Goal: Obtain resource: Download file/media

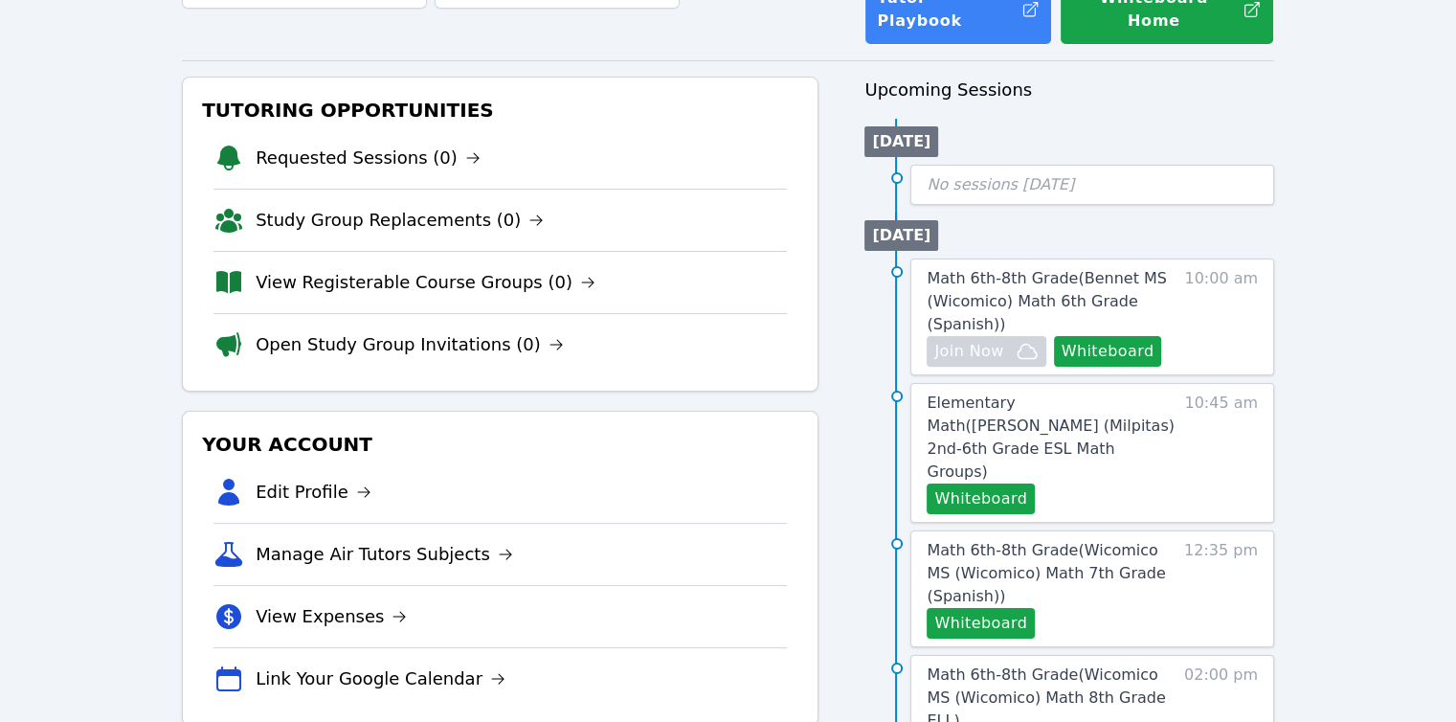
scroll to position [192, 0]
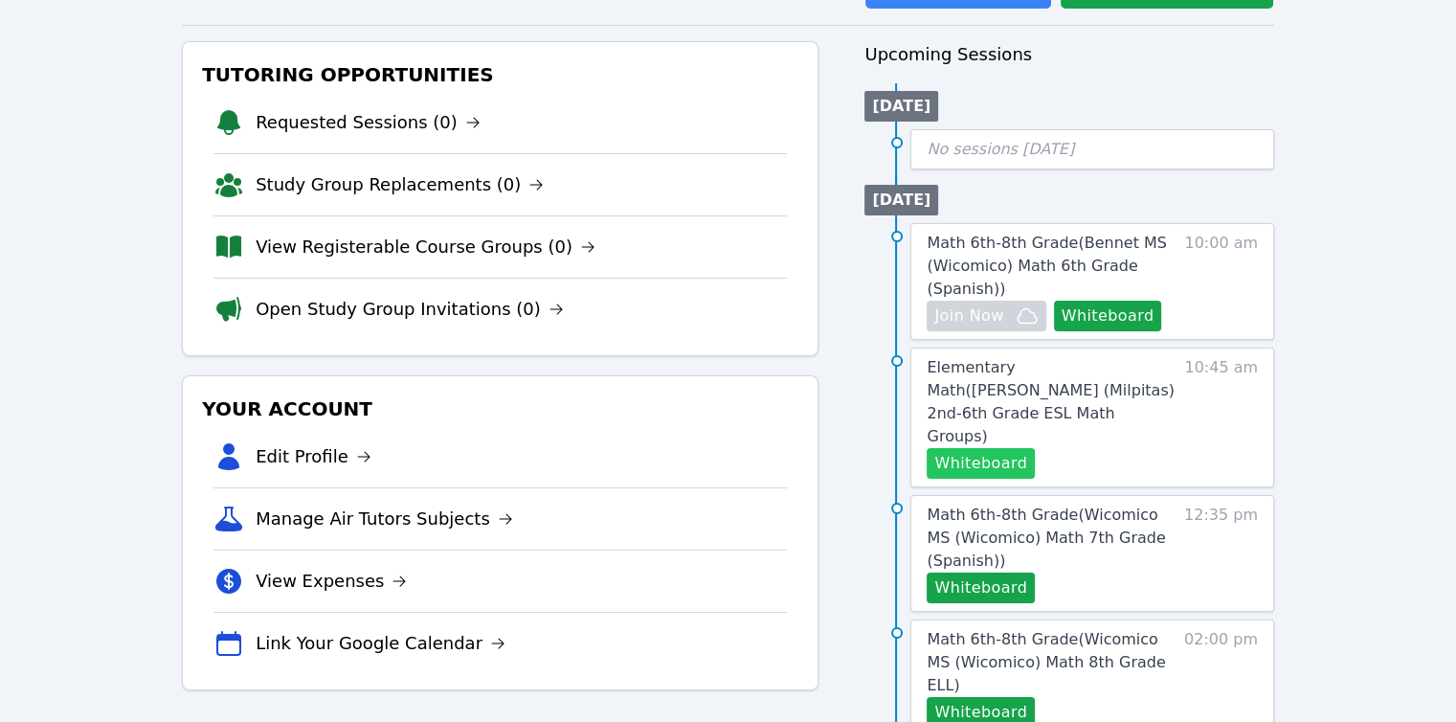
click at [969, 448] on button "Whiteboard" at bounding box center [981, 463] width 108 height 31
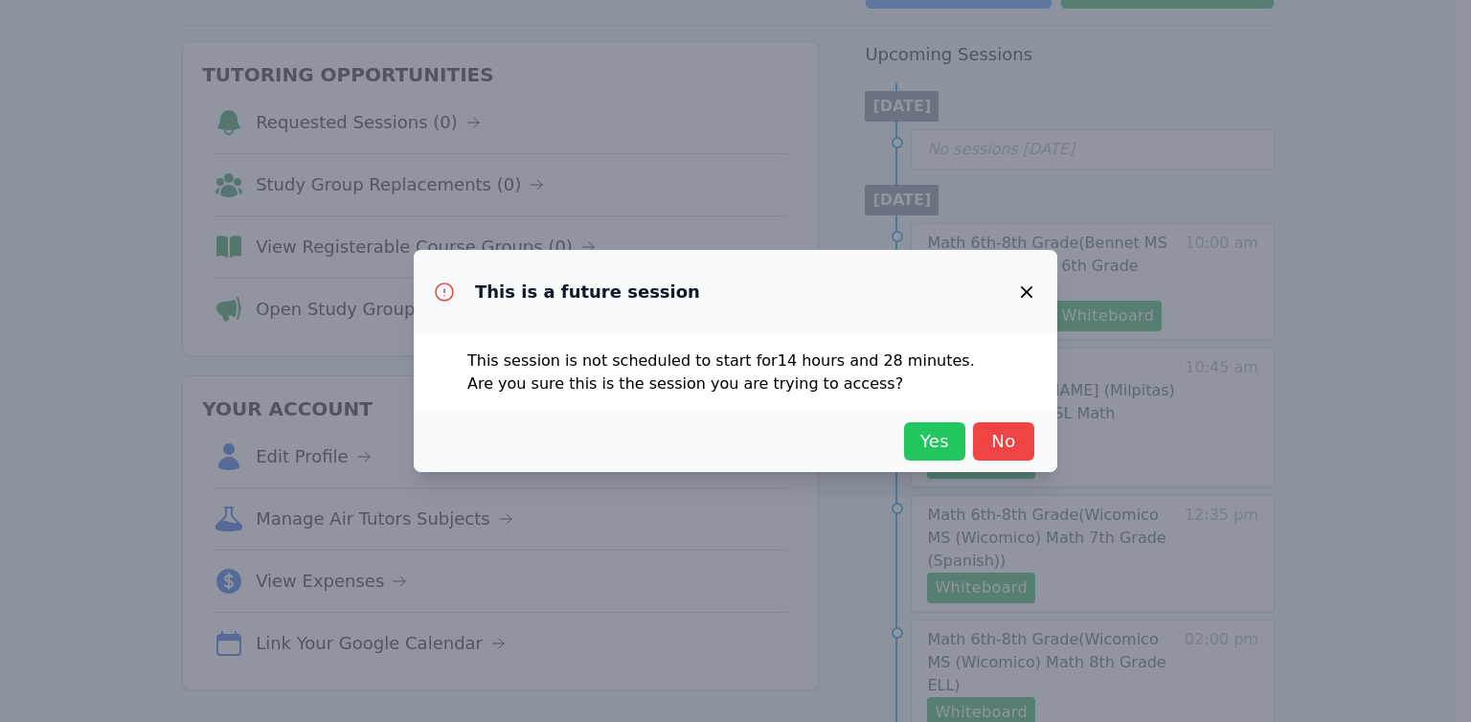
click at [918, 435] on span "Yes" at bounding box center [935, 441] width 42 height 27
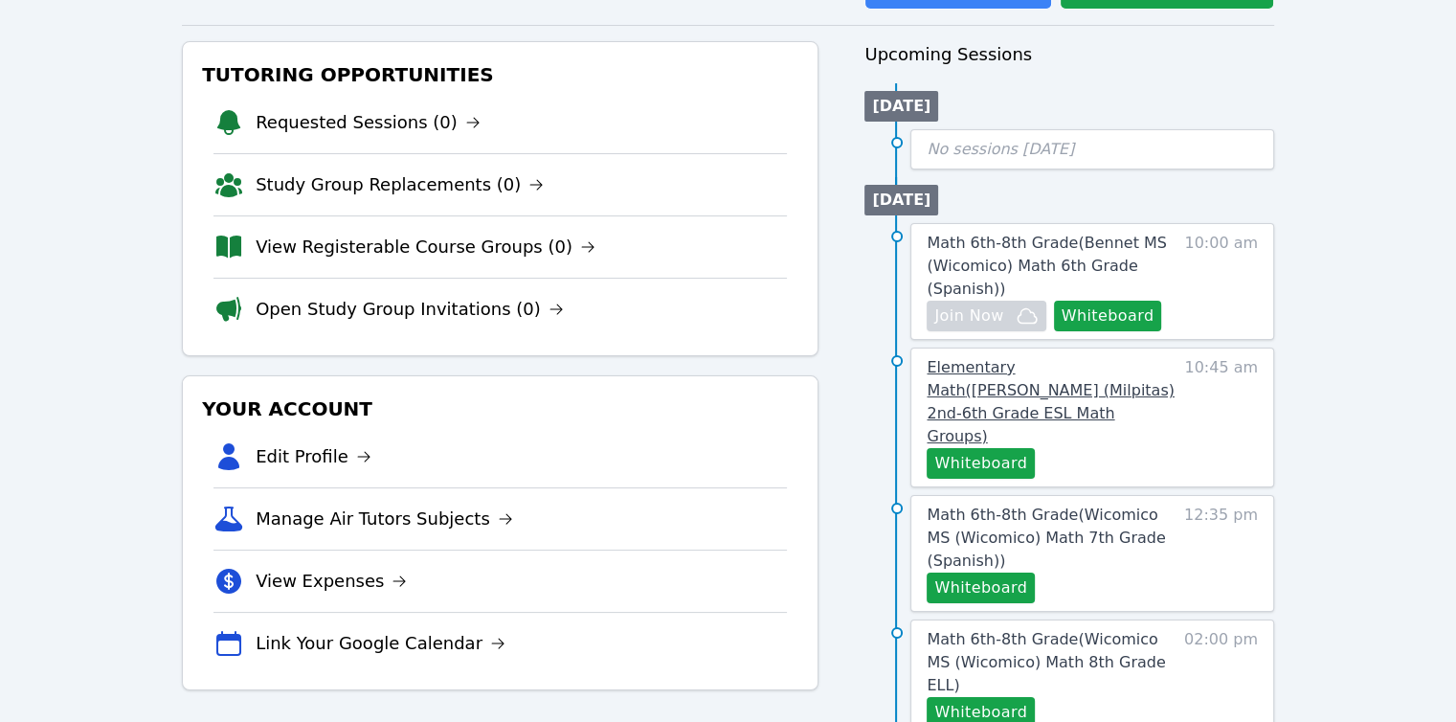
click at [1027, 358] on span "Elementary Math ( Weller (Milpitas) 2nd-6th Grade ESL Math Groups )" at bounding box center [1050, 401] width 247 height 87
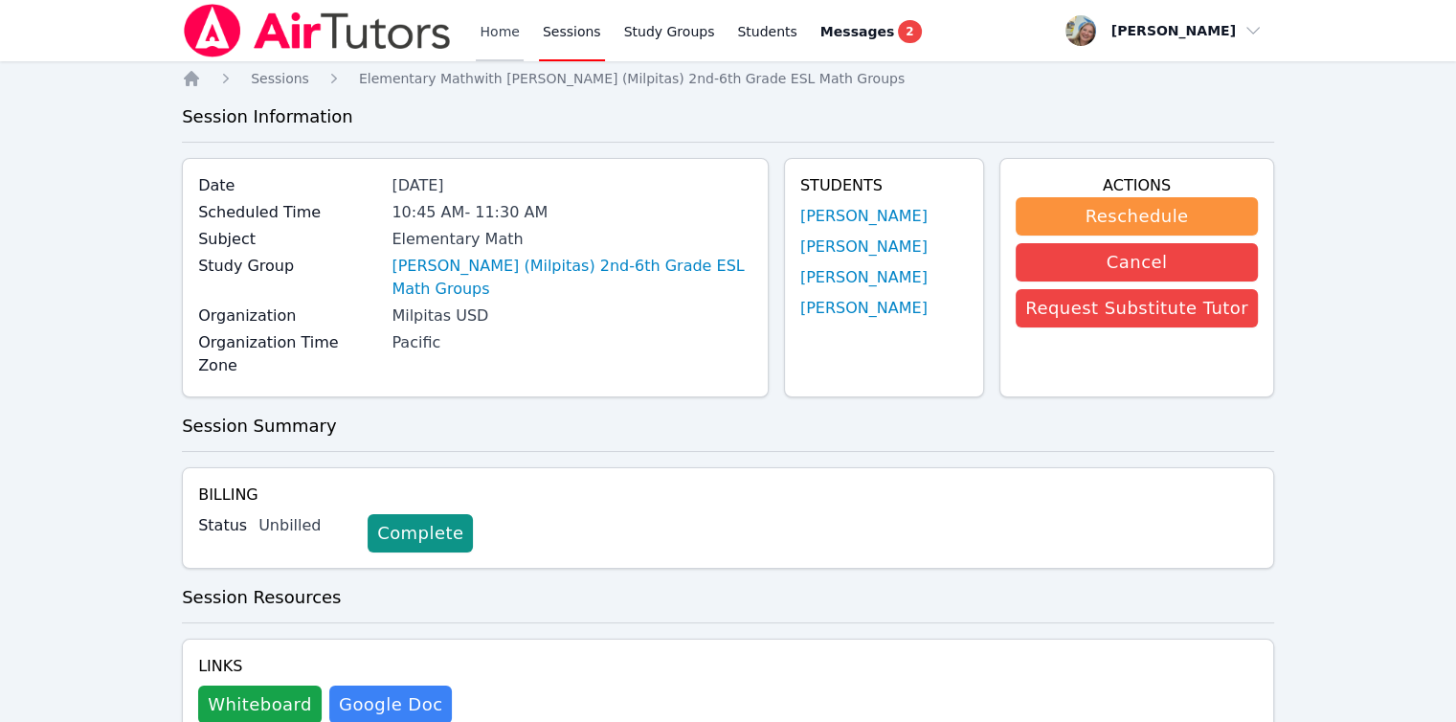
click at [480, 38] on link "Home" at bounding box center [499, 30] width 47 height 61
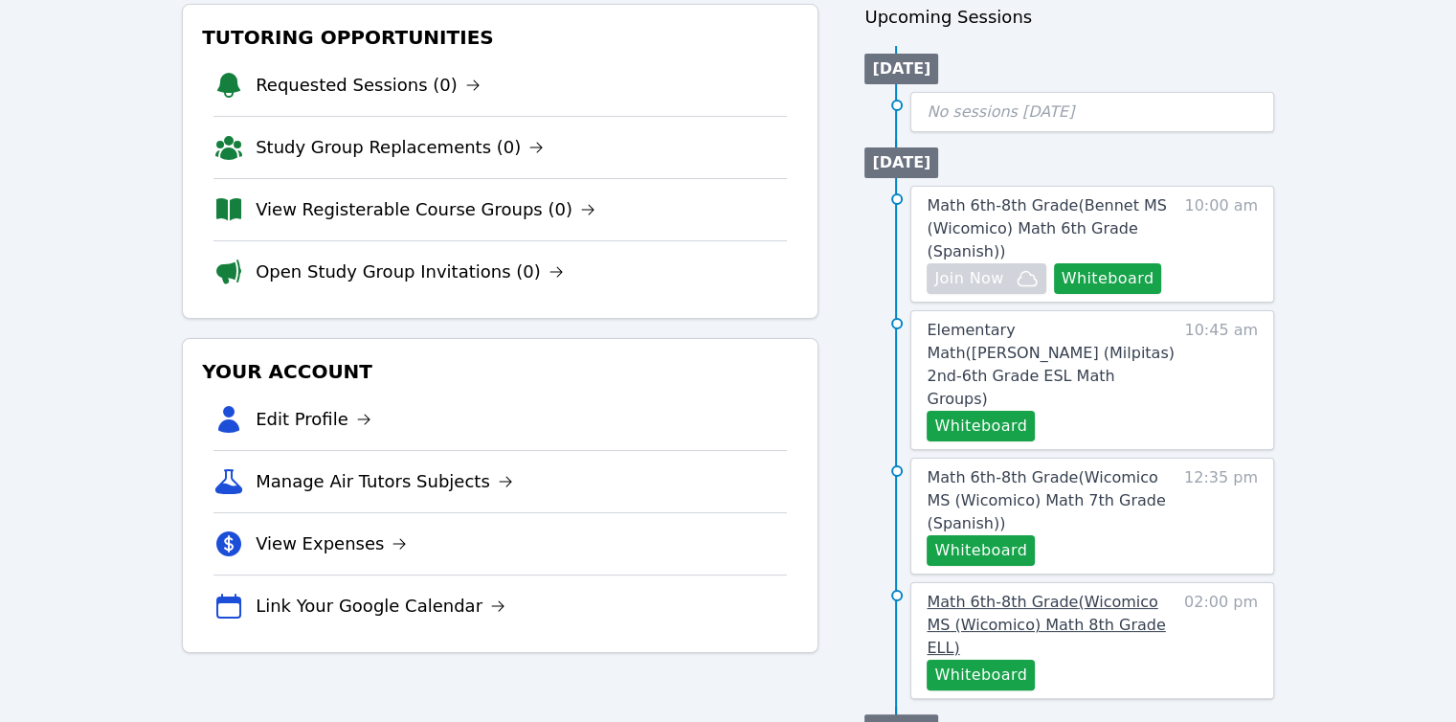
scroll to position [287, 0]
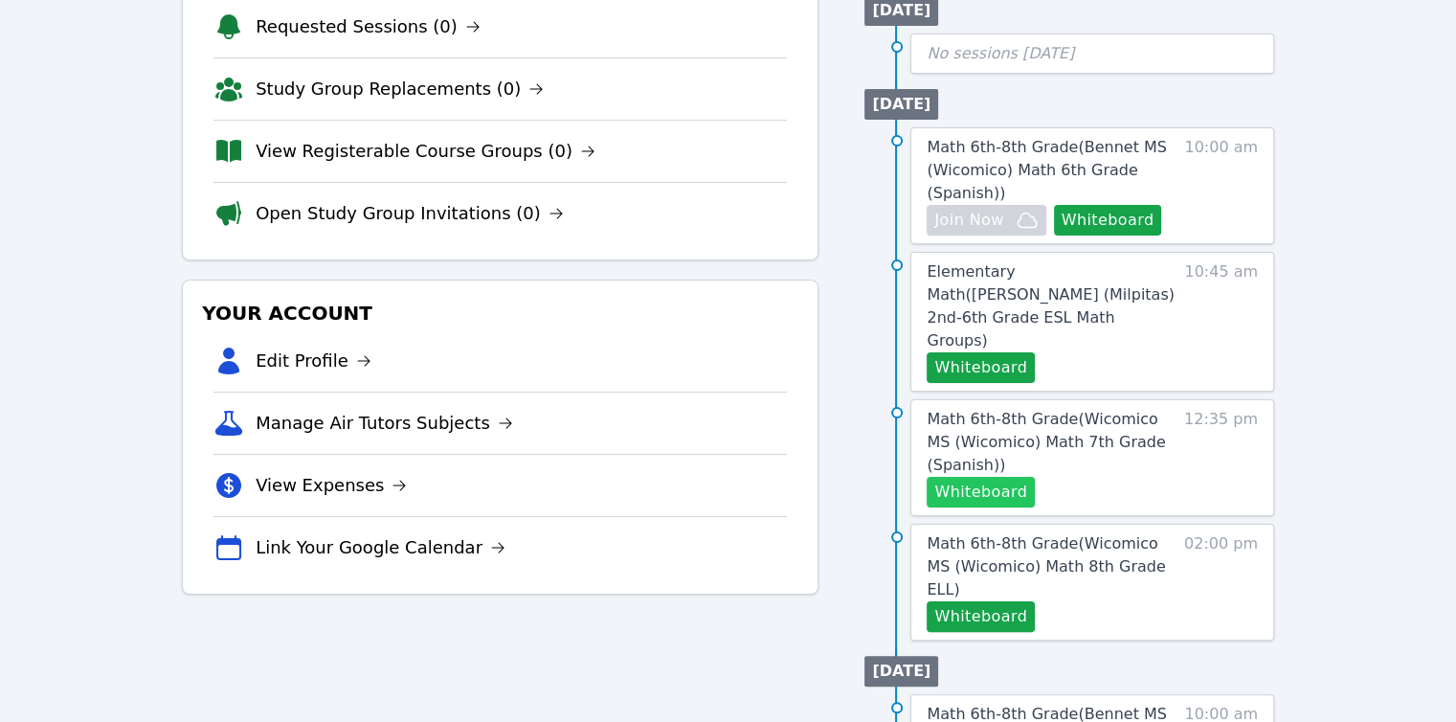
click at [1004, 477] on button "Whiteboard" at bounding box center [981, 492] width 108 height 31
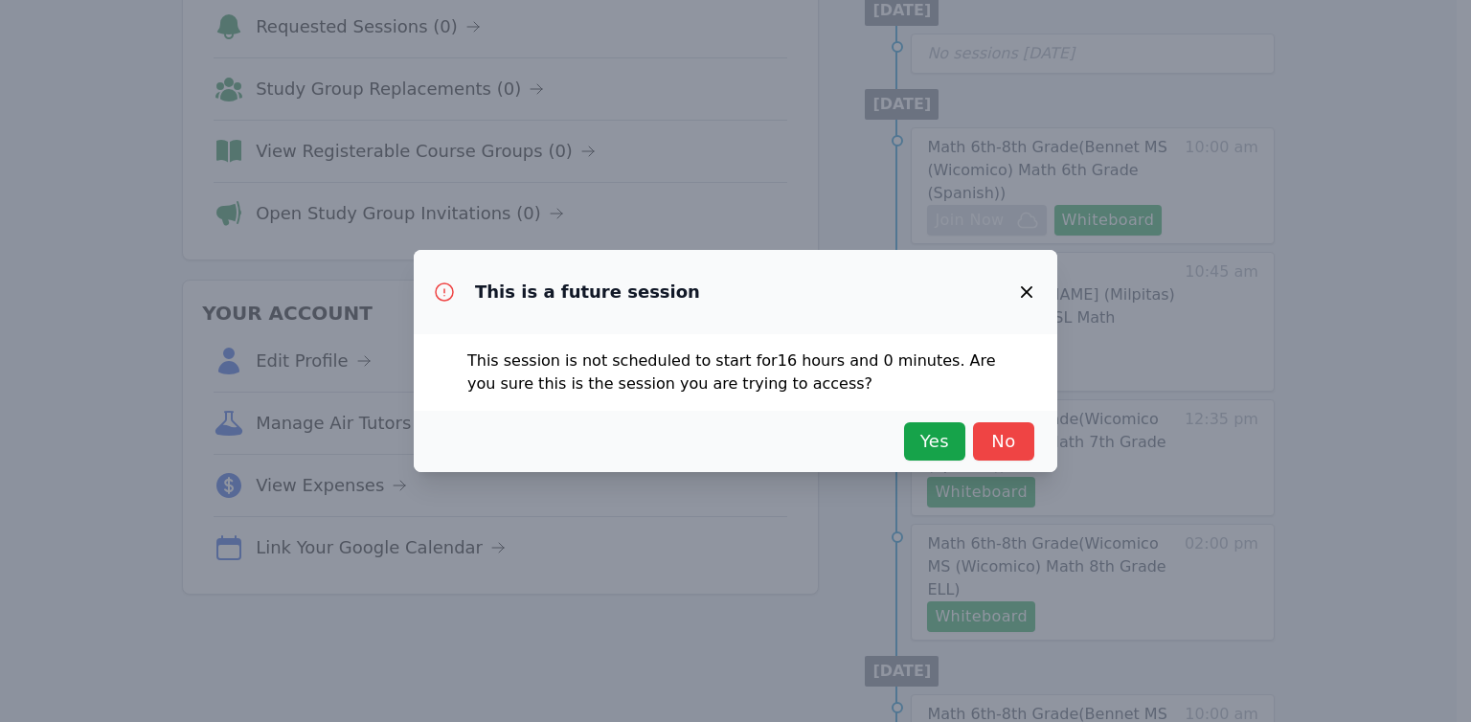
click at [968, 436] on div "Yes No" at bounding box center [736, 441] width 598 height 38
click at [941, 439] on span "Yes" at bounding box center [935, 441] width 42 height 27
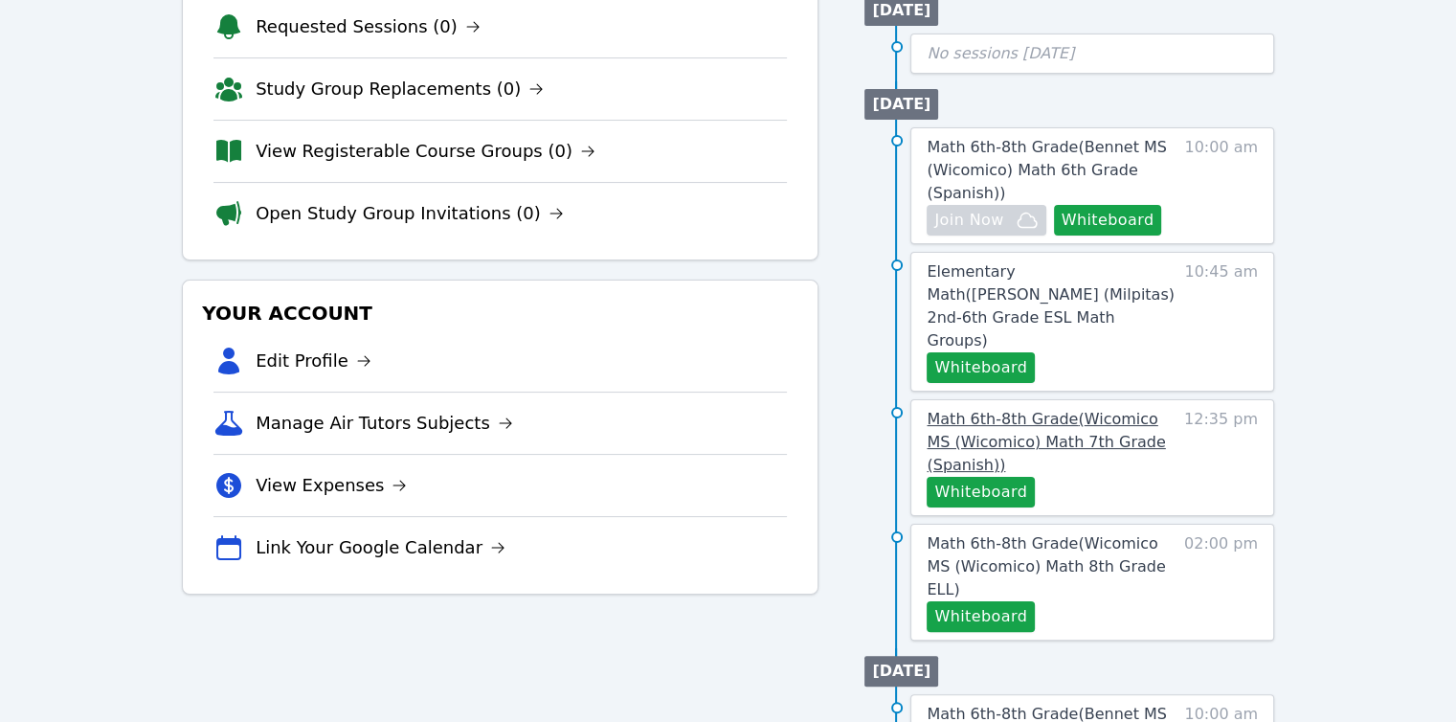
click at [985, 410] on span "Math 6th-8th Grade ( Wicomico MS (Wicomico) Math 7th Grade (Spanish) )" at bounding box center [1046, 442] width 238 height 64
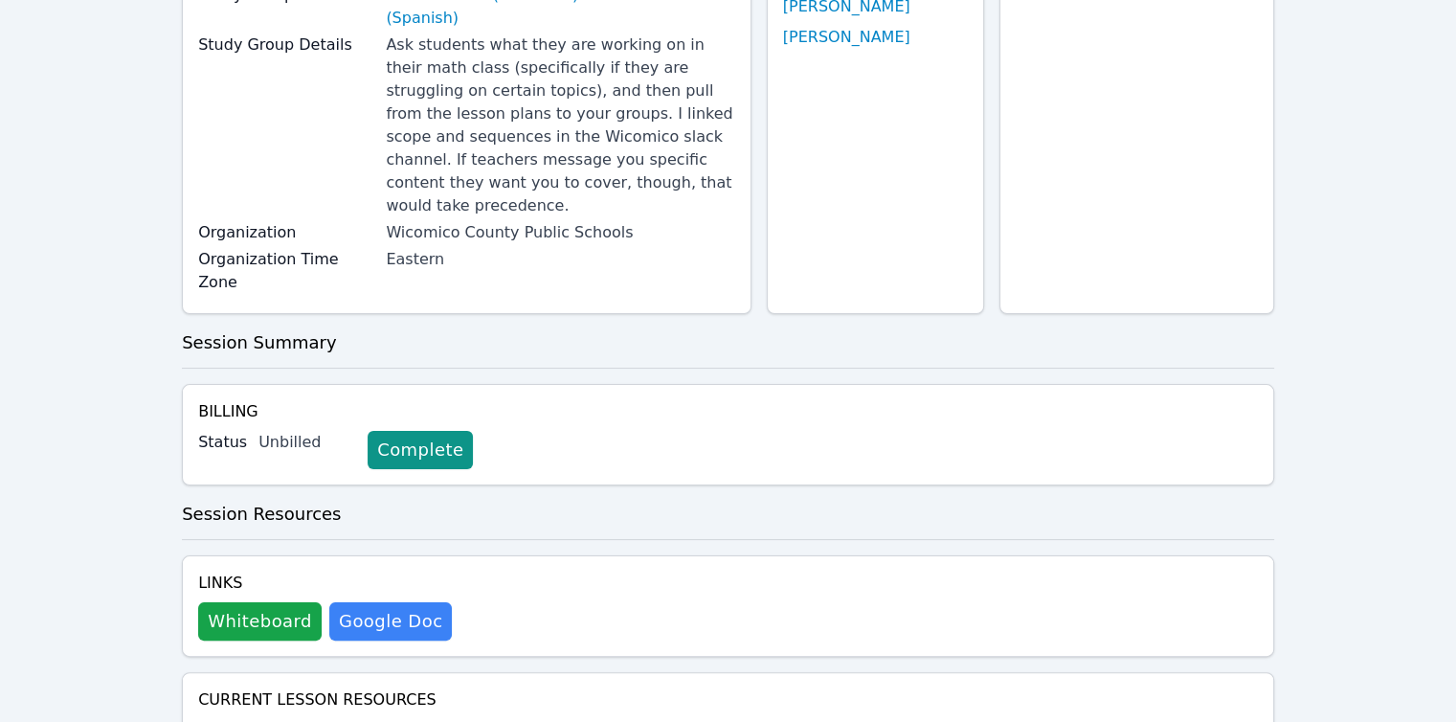
scroll to position [524, 0]
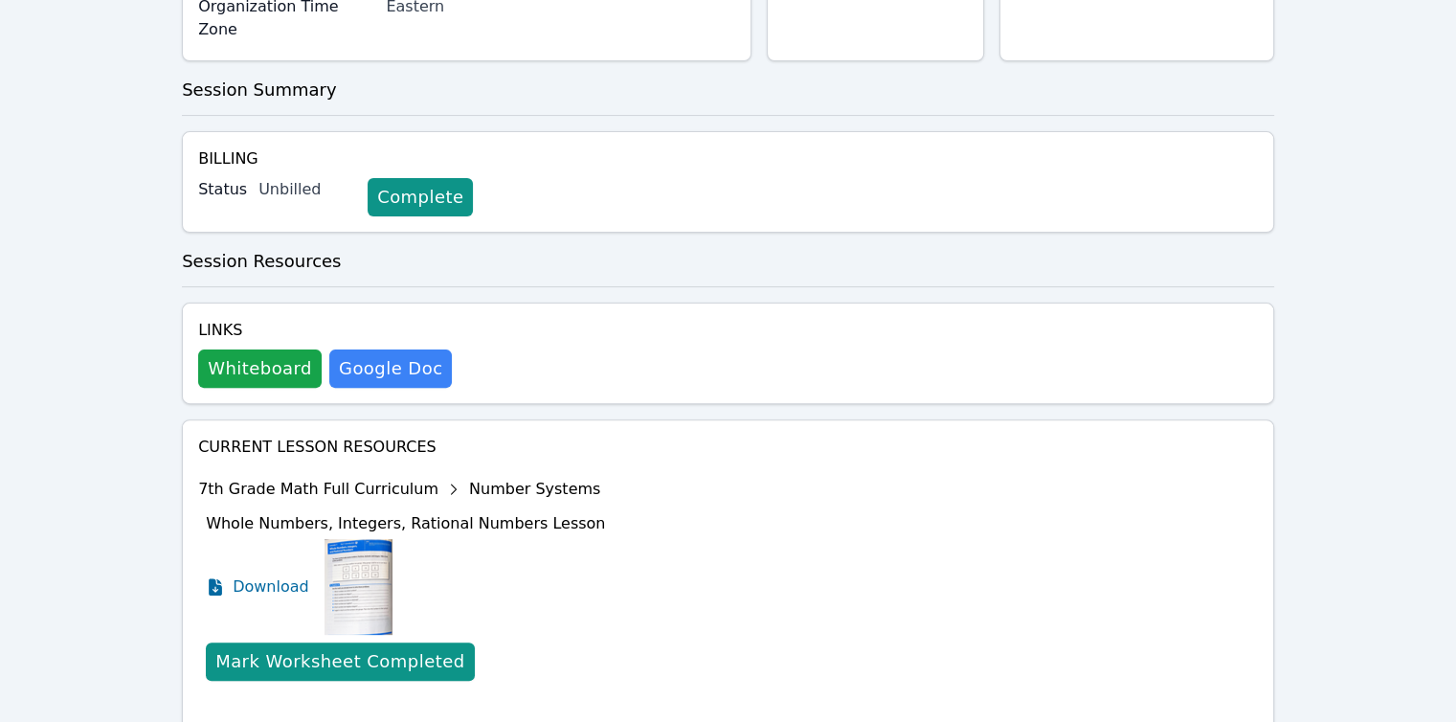
click at [542, 616] on div "Whole Numbers, Integers, Rational Numbers Lesson Download Mark Worksheet Comple…" at bounding box center [405, 601] width 399 height 192
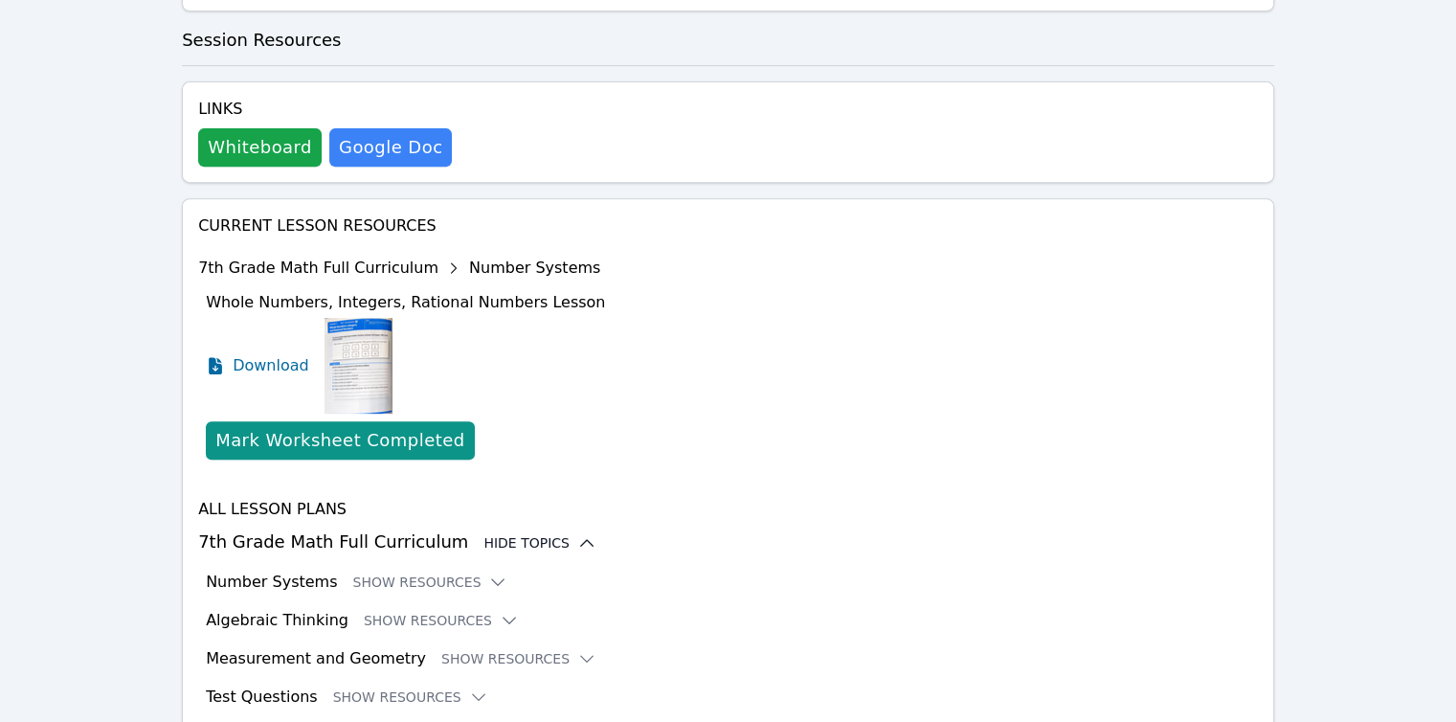
scroll to position [754, 0]
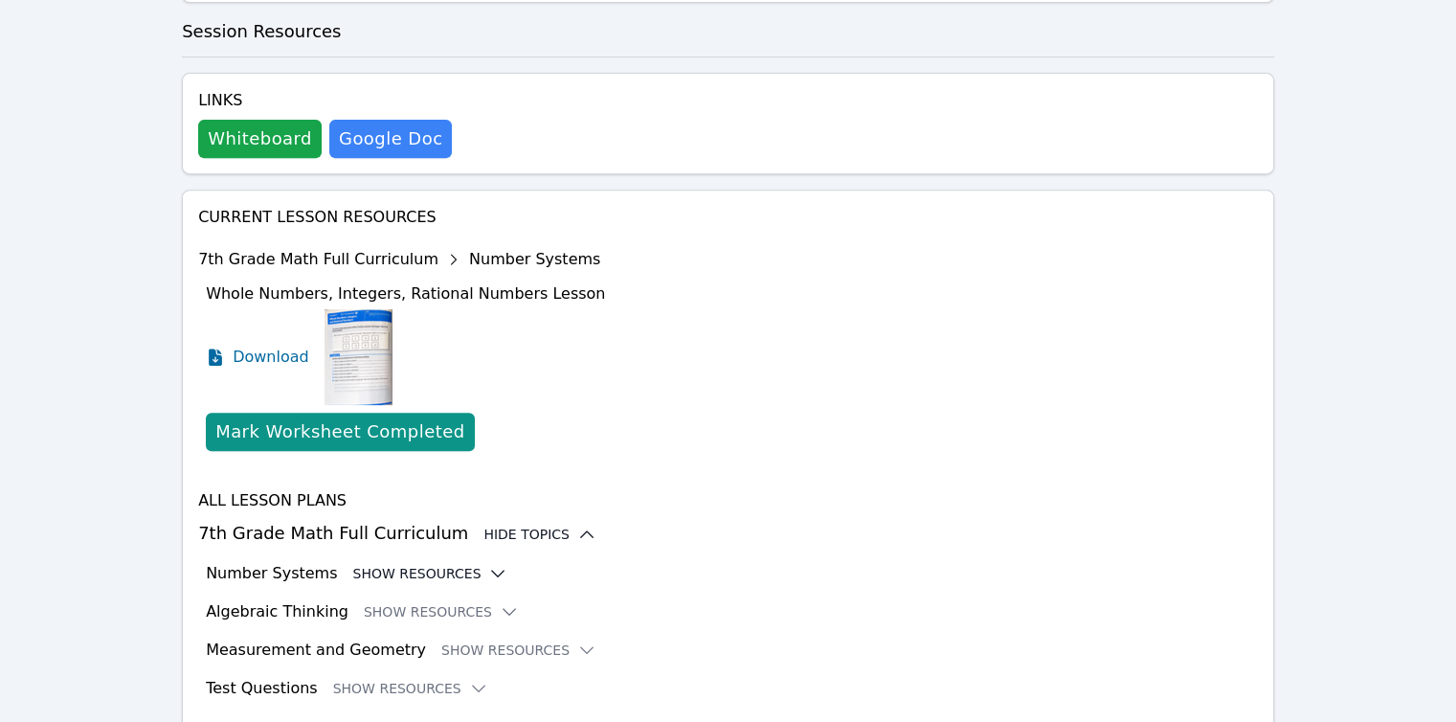
click at [488, 564] on icon at bounding box center [497, 573] width 19 height 19
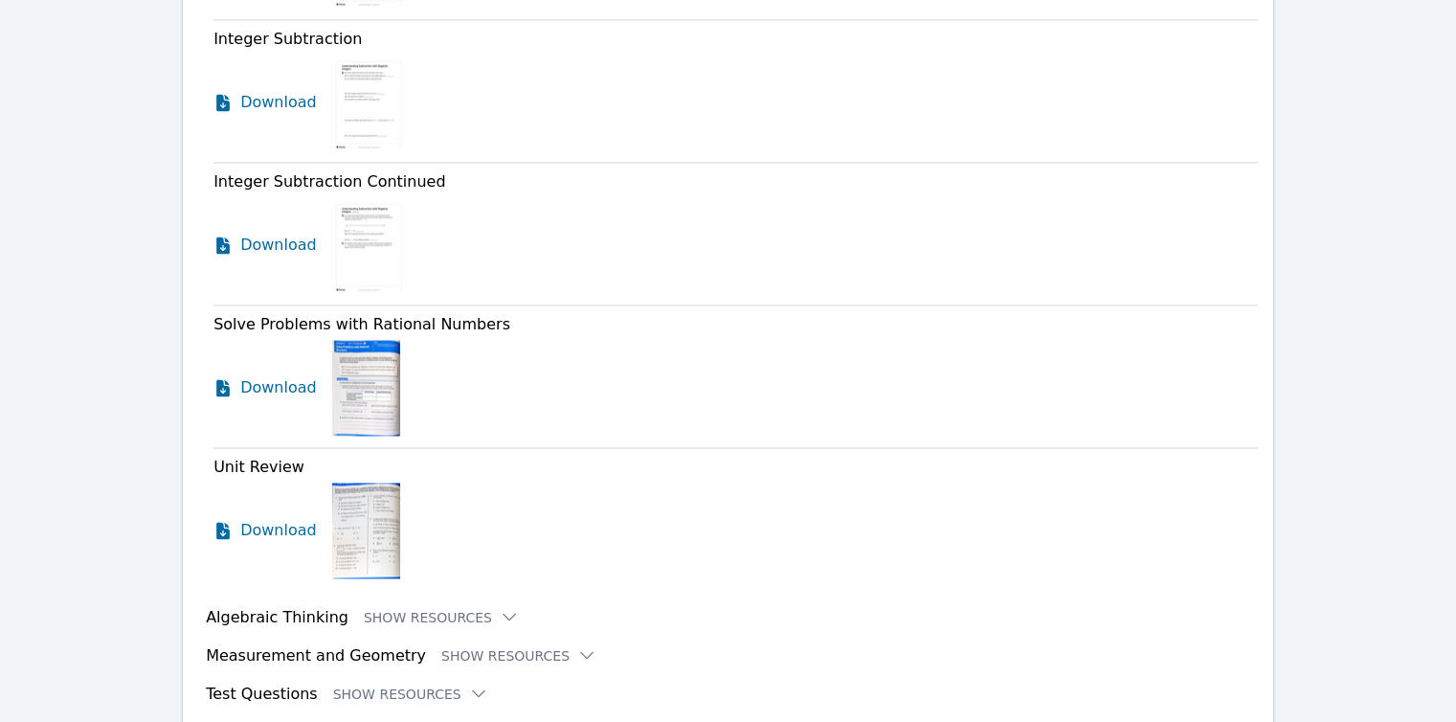
scroll to position [3048, 0]
click at [581, 650] on icon at bounding box center [587, 653] width 12 height 6
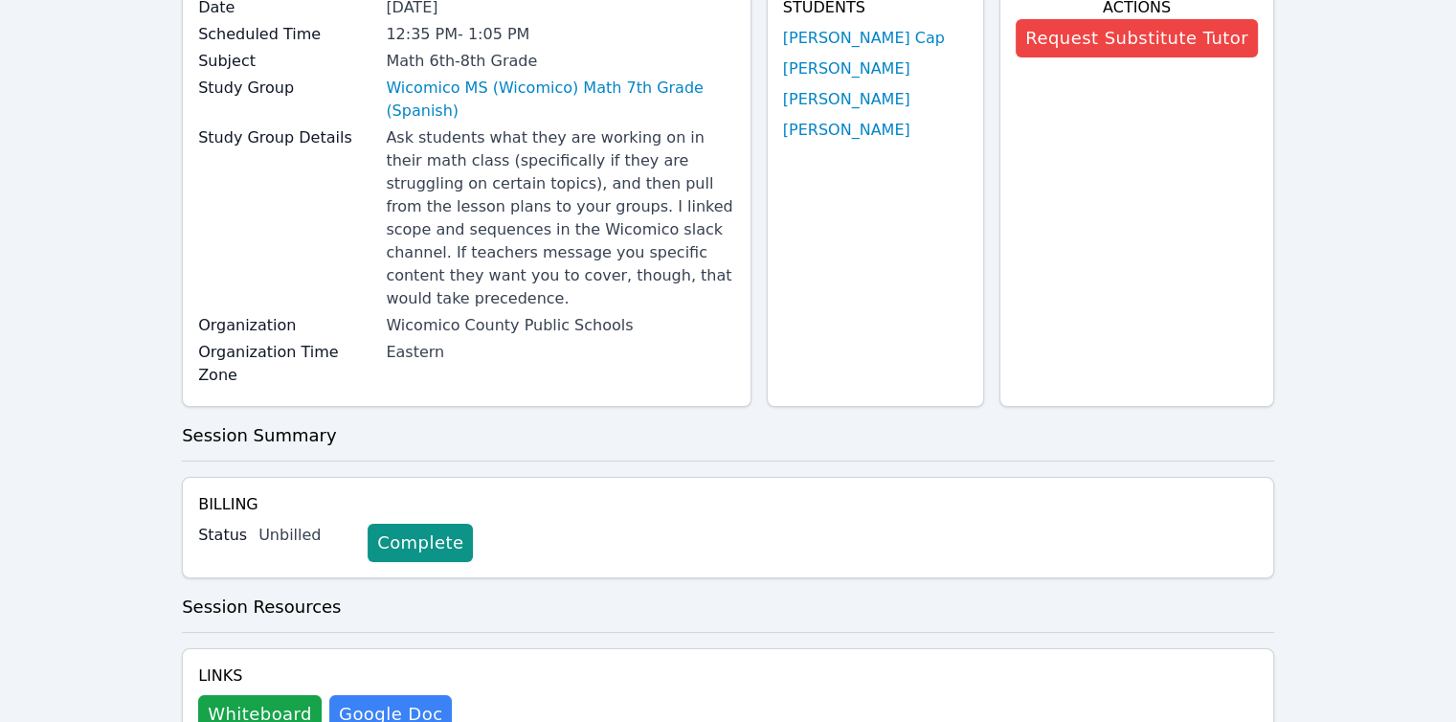
scroll to position [0, 0]
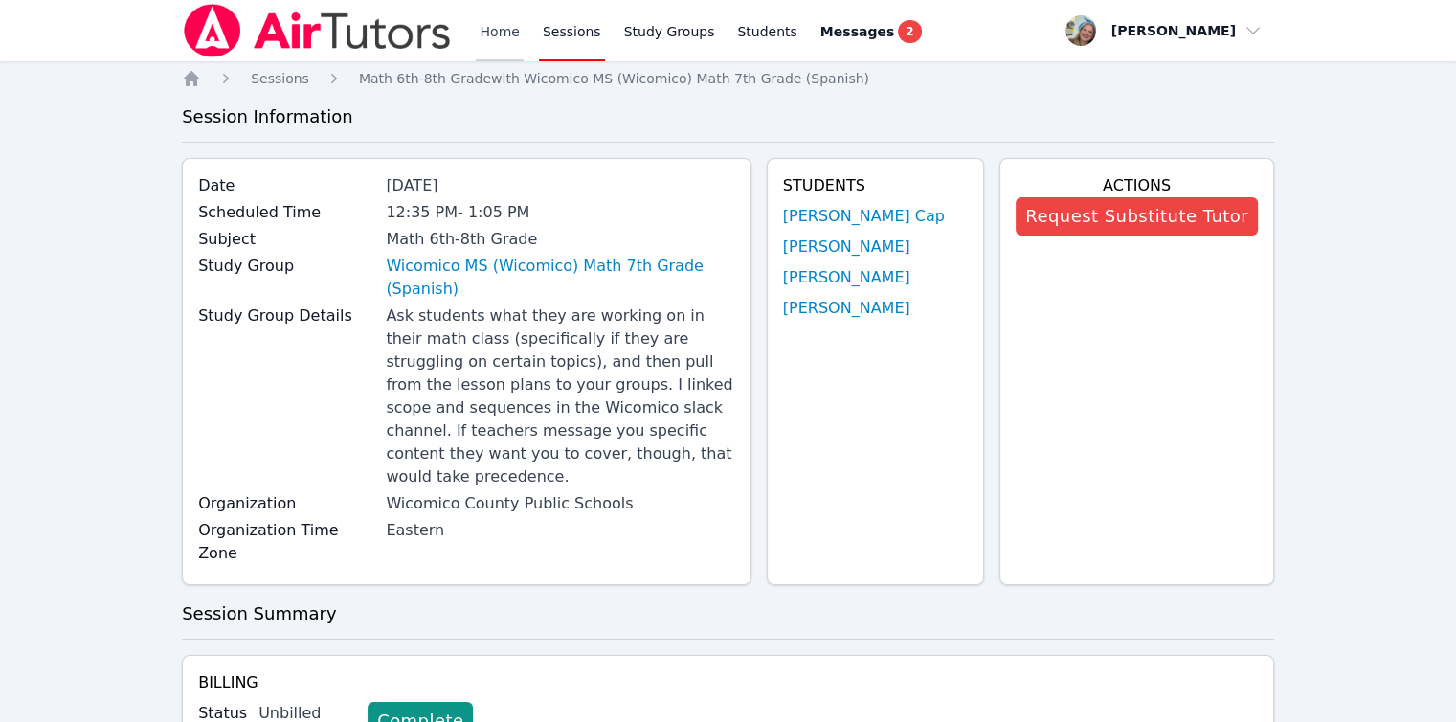
click at [495, 53] on link "Home" at bounding box center [499, 30] width 47 height 61
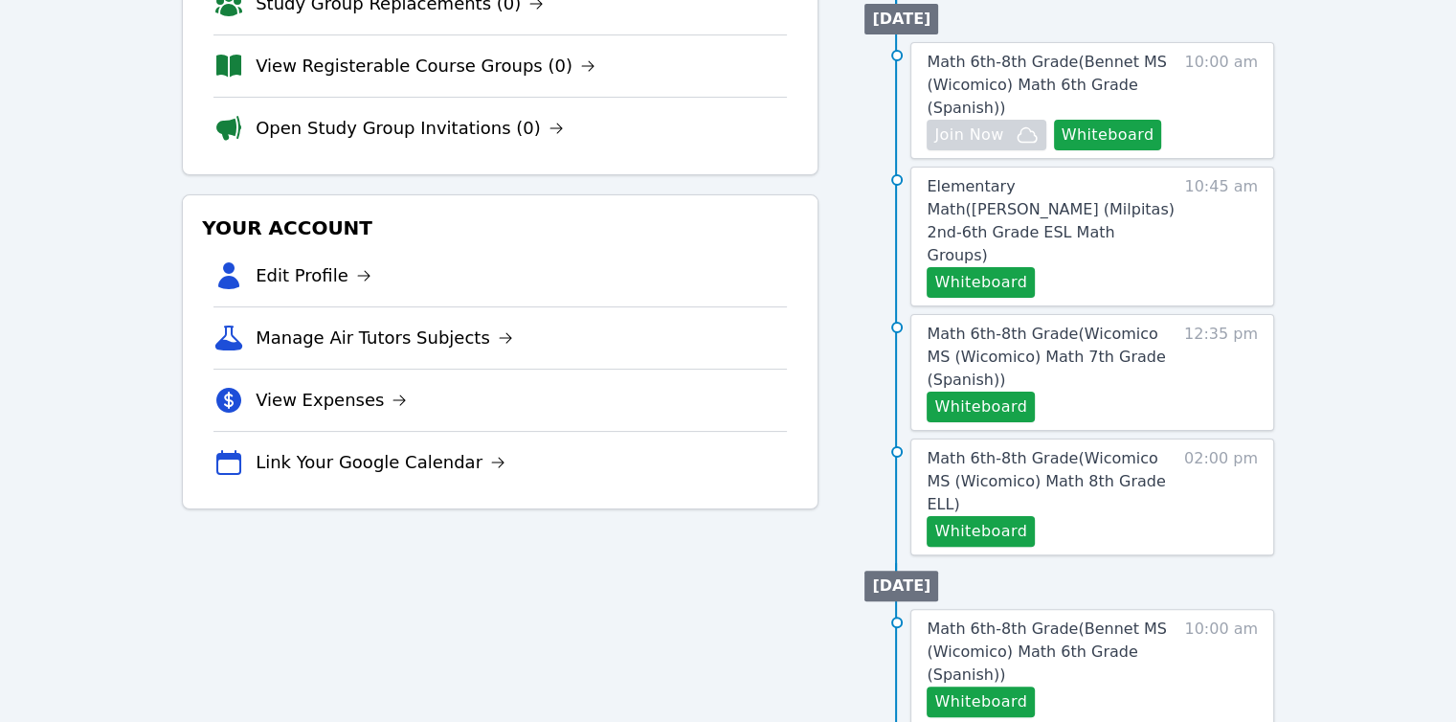
scroll to position [383, 0]
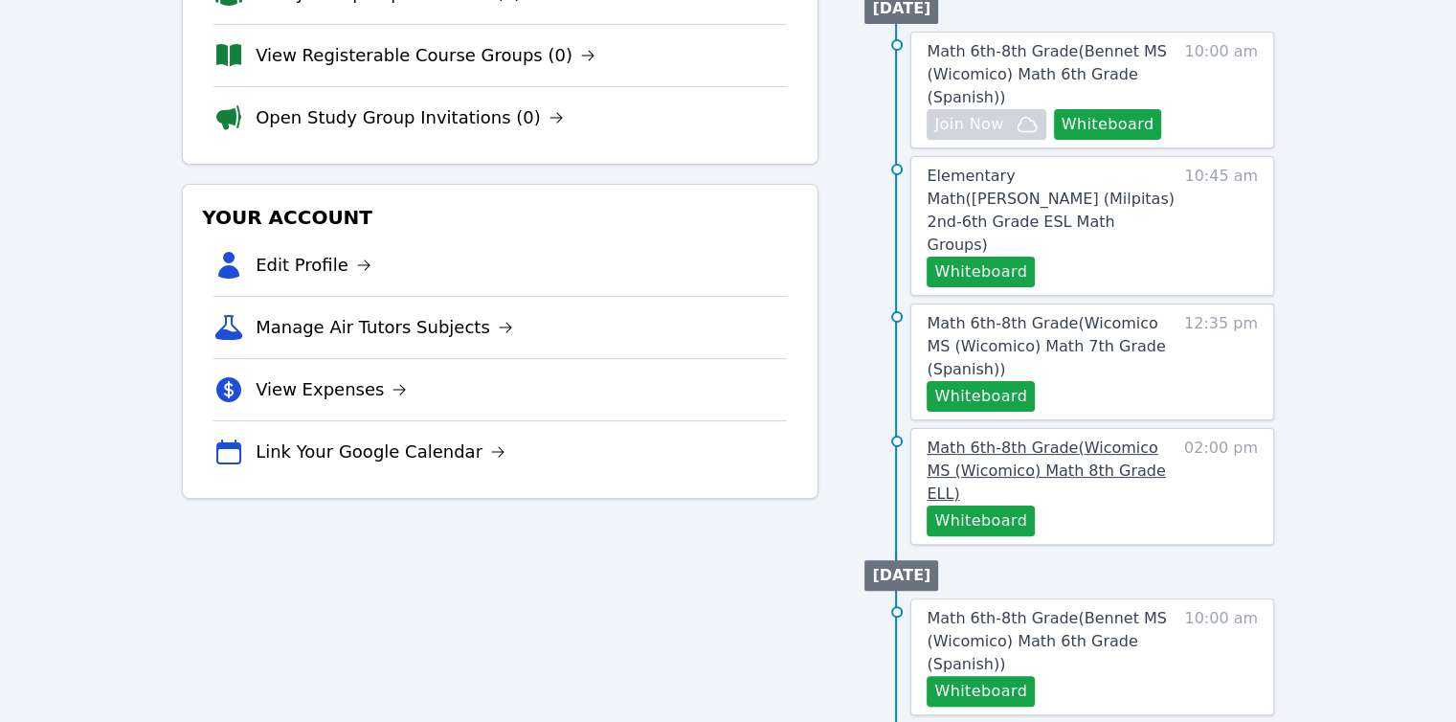
click at [1016, 439] on span "Math 6th-8th Grade ( Wicomico MS (Wicomico) Math 8th Grade ELL )" at bounding box center [1046, 471] width 238 height 64
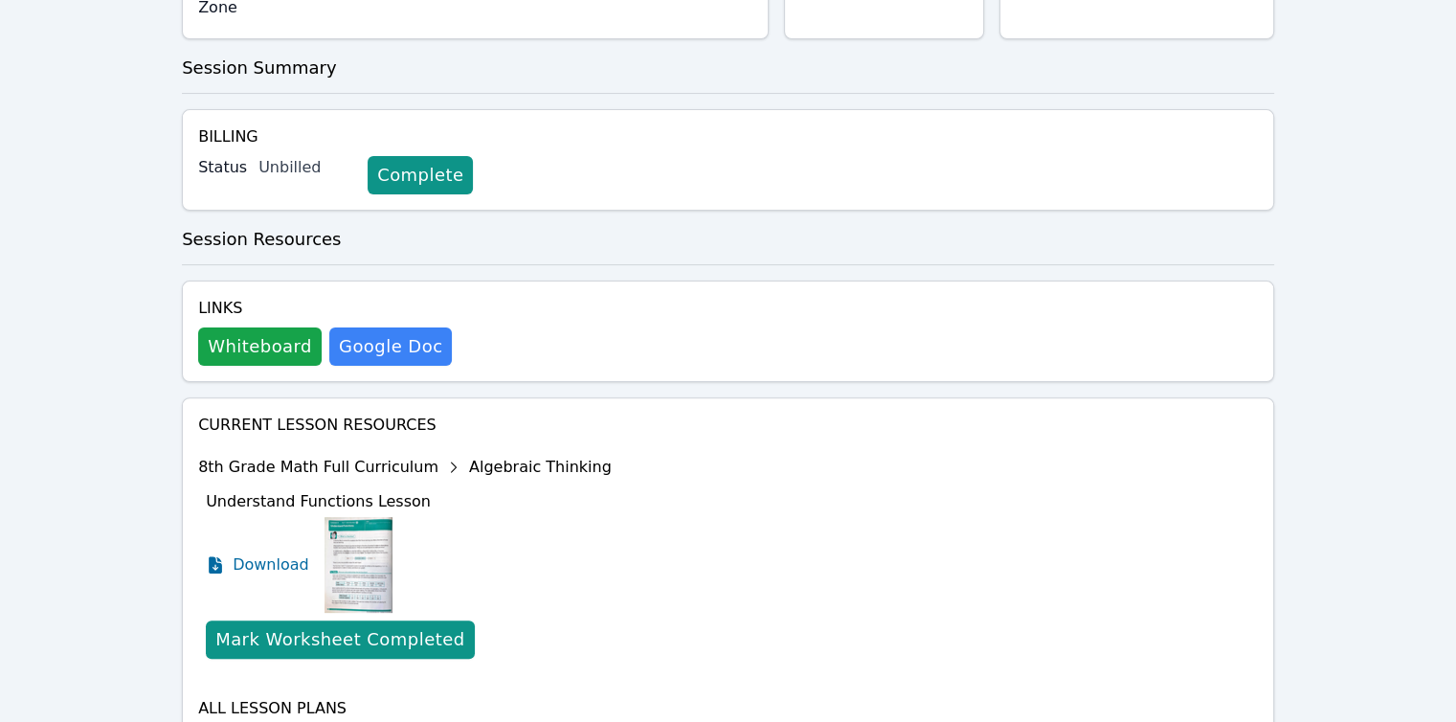
scroll to position [524, 0]
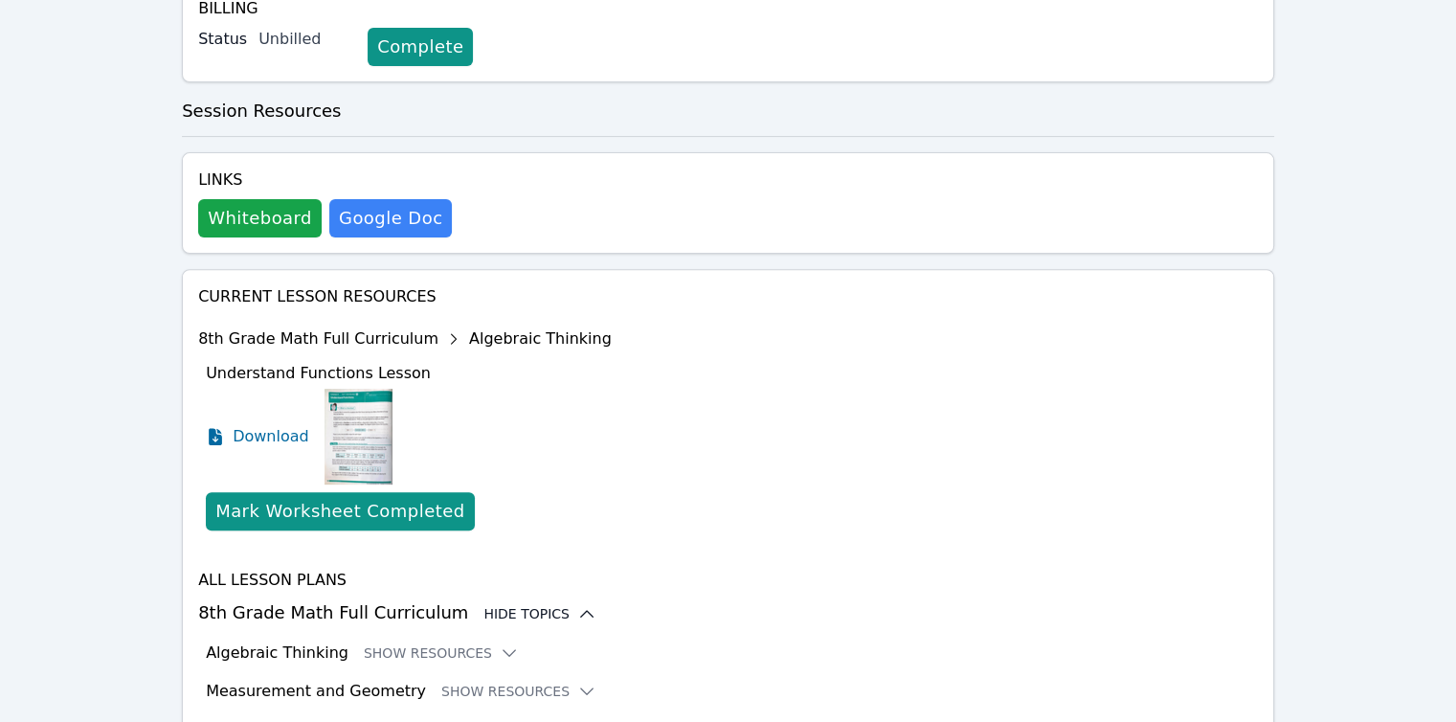
scroll to position [754, 0]
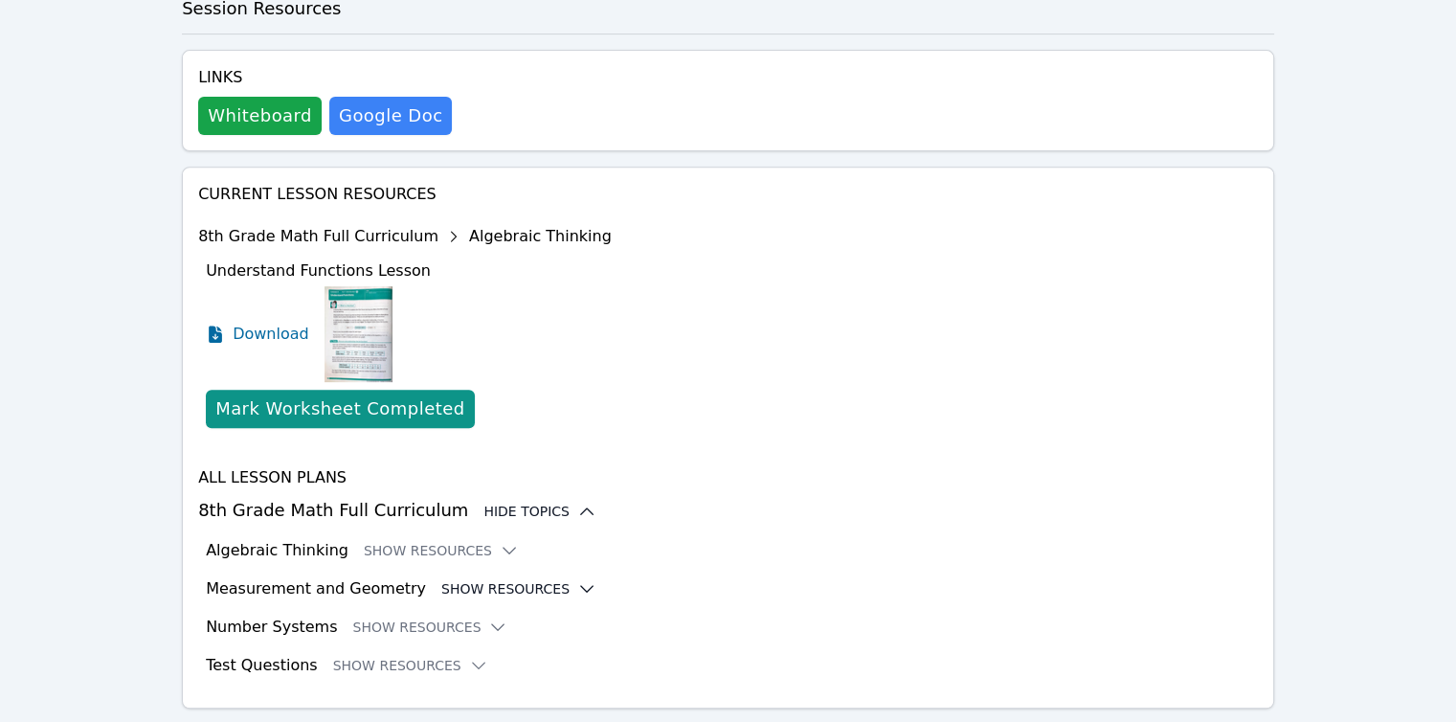
click at [577, 579] on icon at bounding box center [586, 588] width 19 height 19
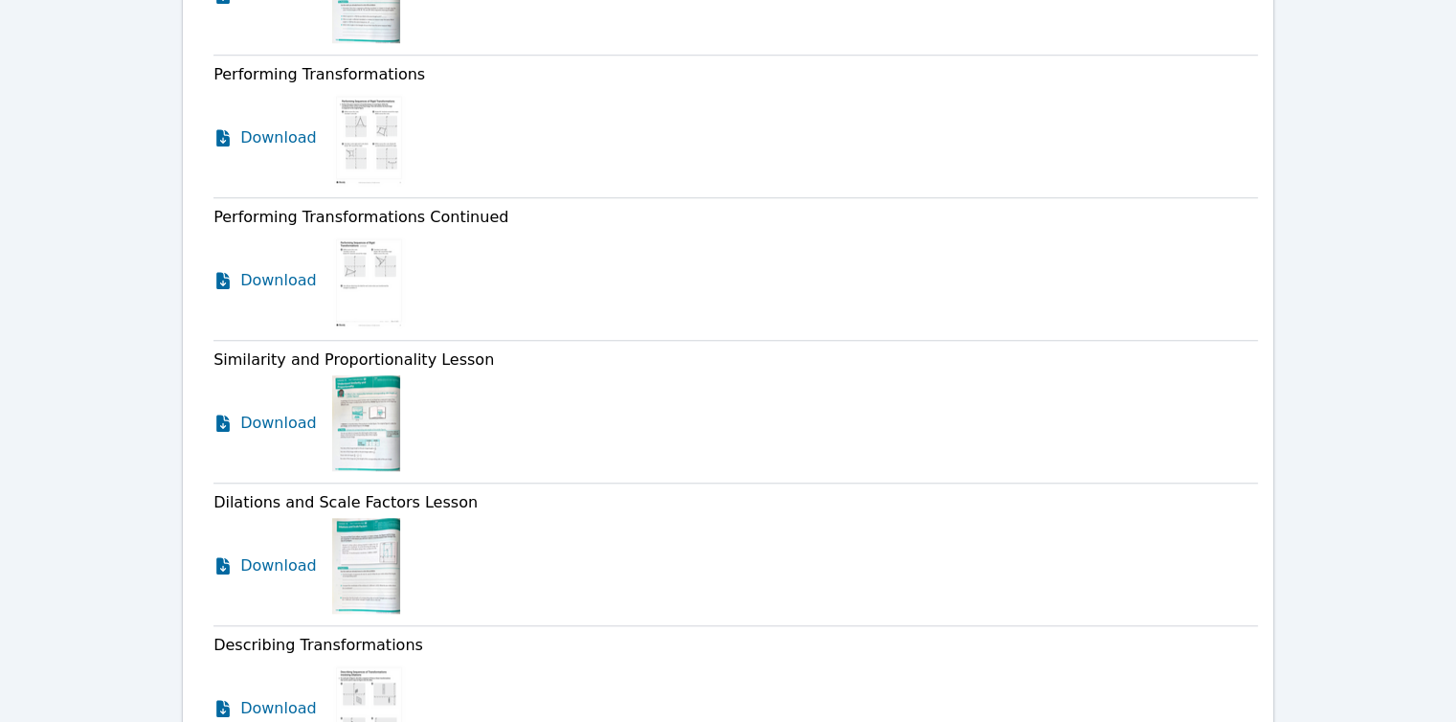
scroll to position [1711, 0]
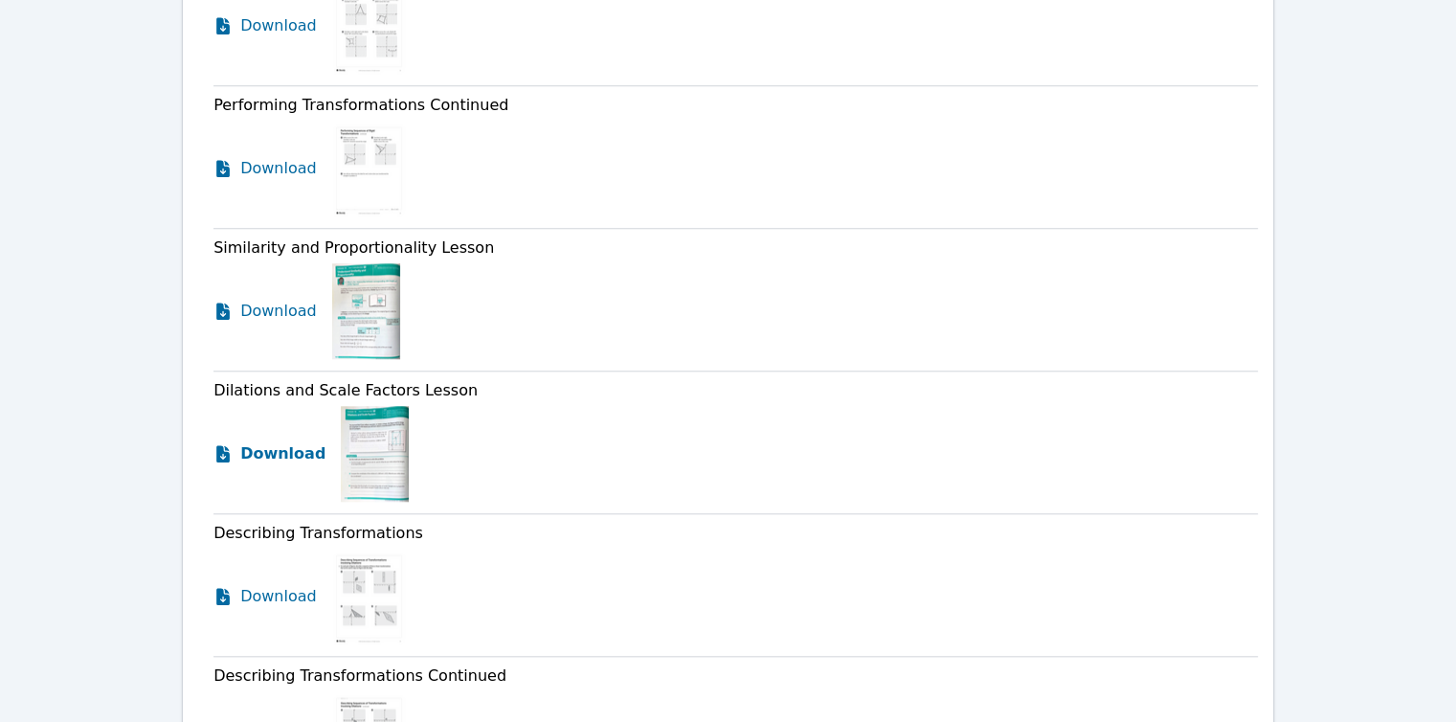
click at [281, 442] on span "Download" at bounding box center [282, 453] width 85 height 23
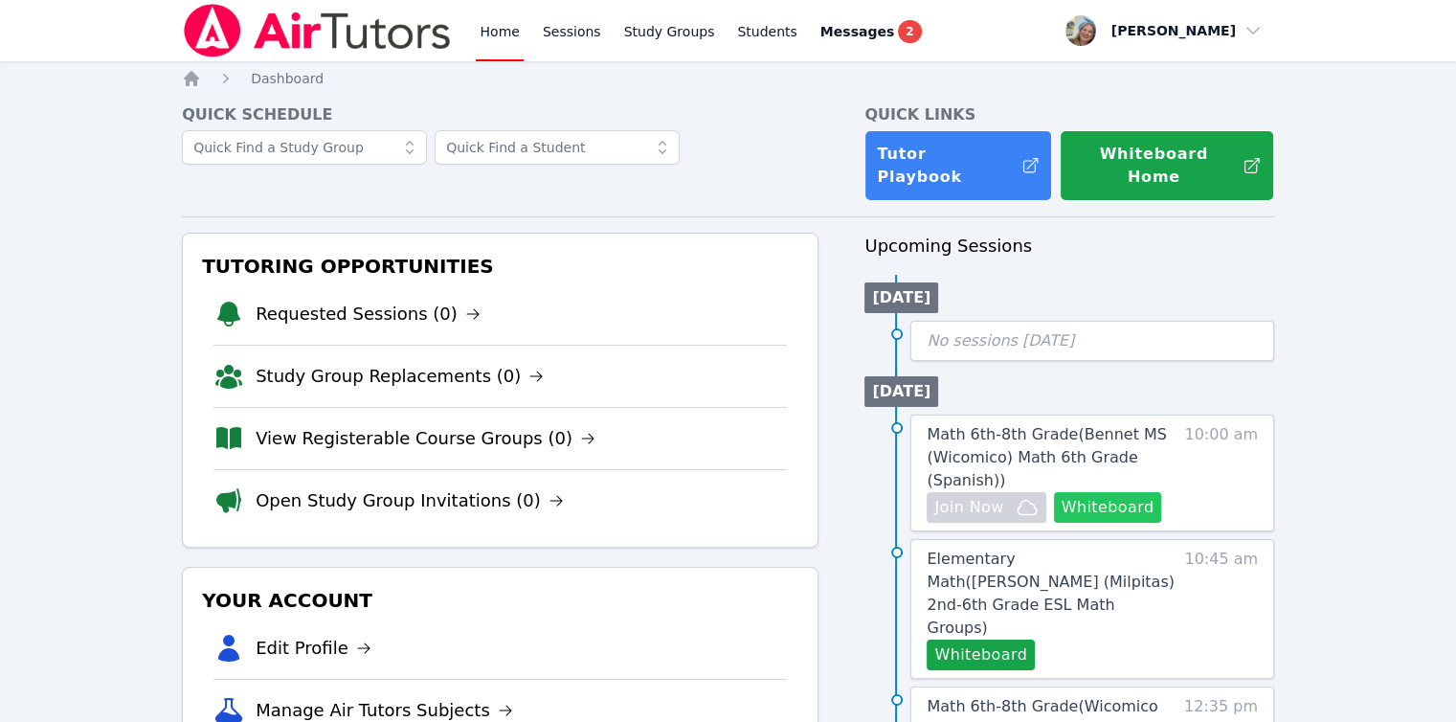
click at [1114, 494] on button "Whiteboard" at bounding box center [1108, 507] width 108 height 31
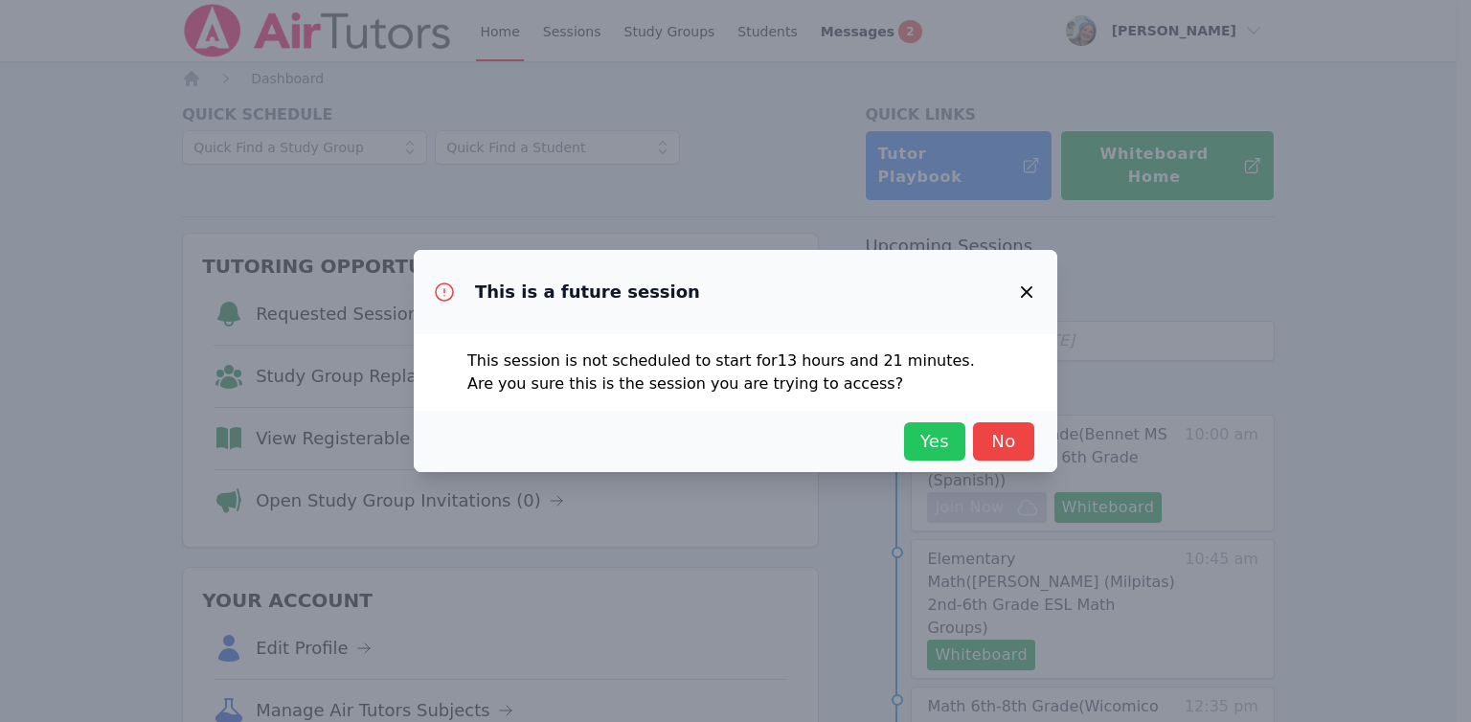
click at [942, 450] on span "Yes" at bounding box center [935, 441] width 42 height 27
